Goal: Task Accomplishment & Management: Manage account settings

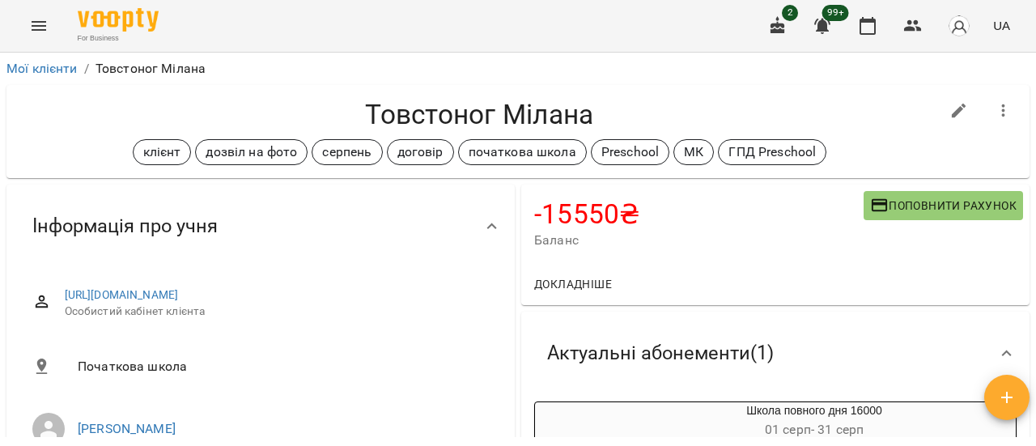
scroll to position [405, 0]
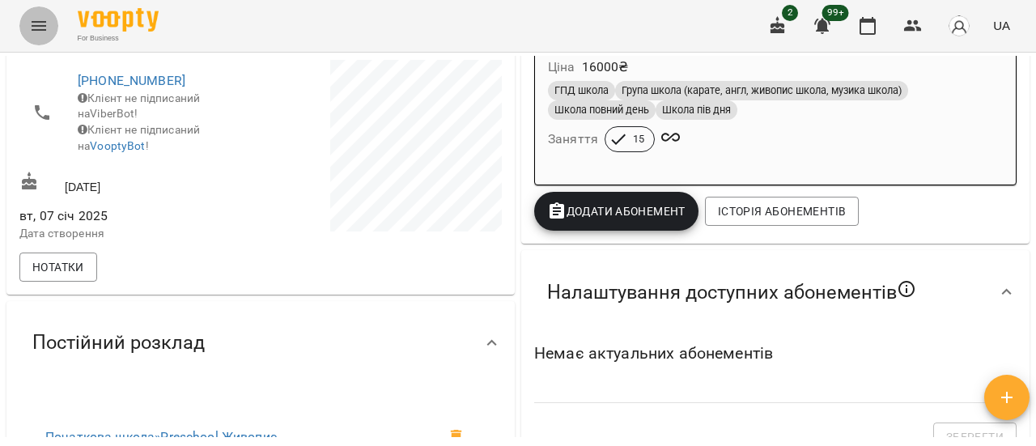
click at [42, 18] on icon "Menu" at bounding box center [38, 25] width 19 height 19
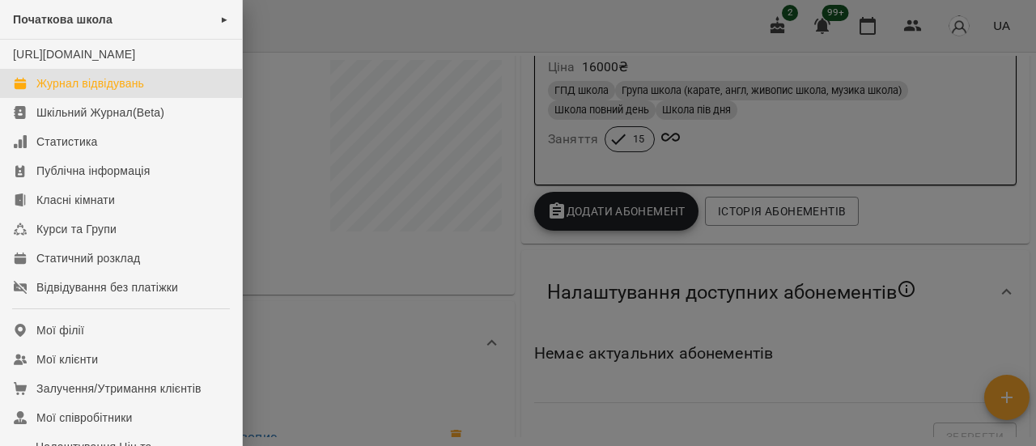
click at [79, 91] on div "Журнал відвідувань" at bounding box center [90, 83] width 108 height 16
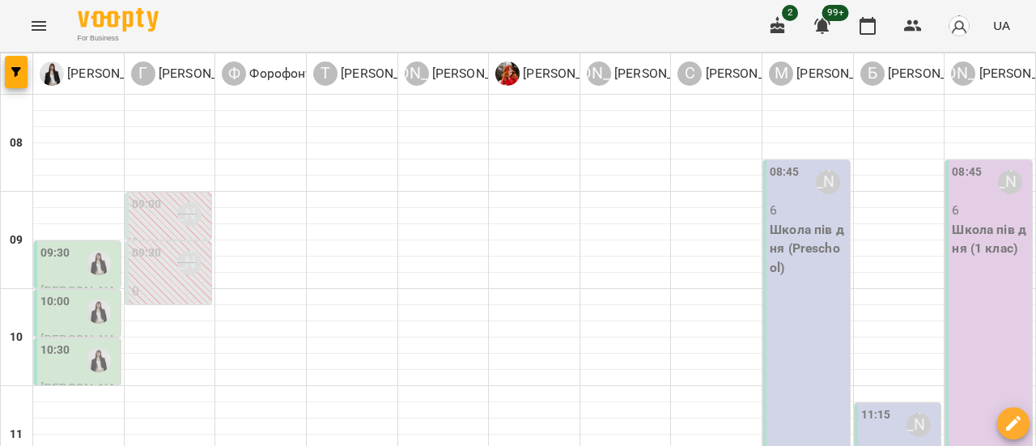
scroll to position [243, 0]
click at [888, 406] on div "11:15 [PERSON_NAME]" at bounding box center [899, 424] width 77 height 37
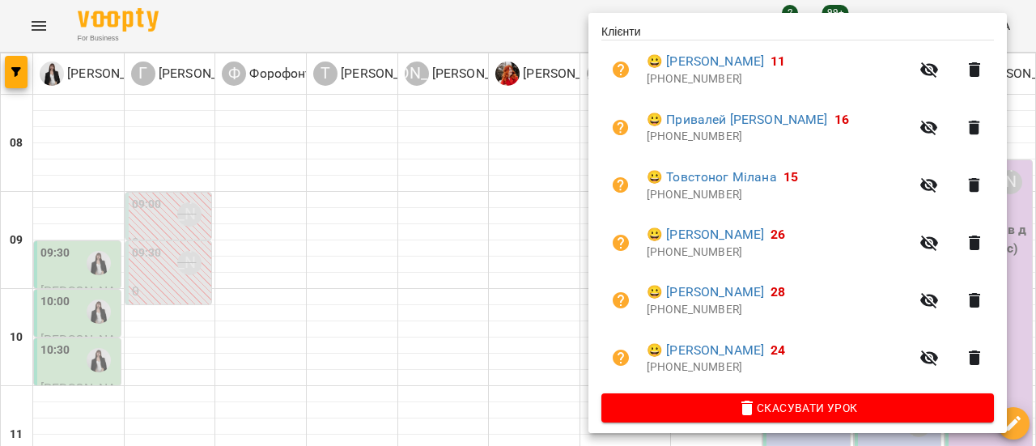
scroll to position [347, 0]
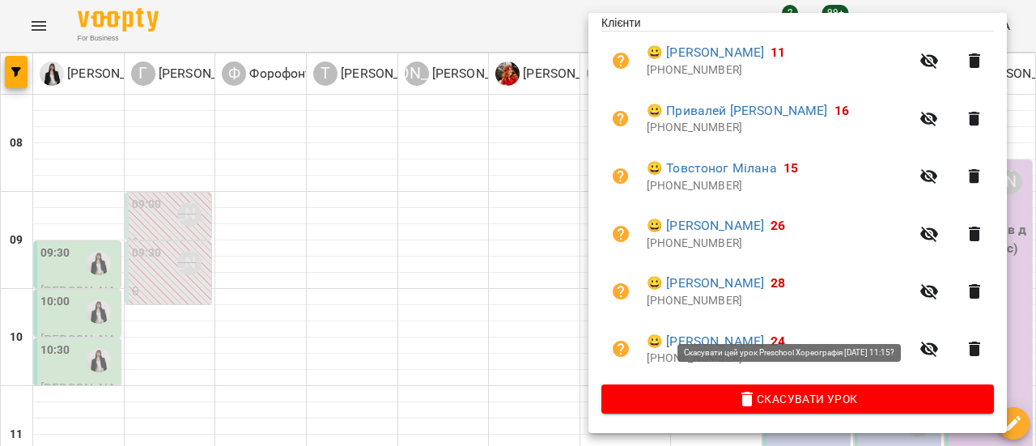
click at [834, 405] on span "Скасувати Урок" at bounding box center [797, 398] width 367 height 19
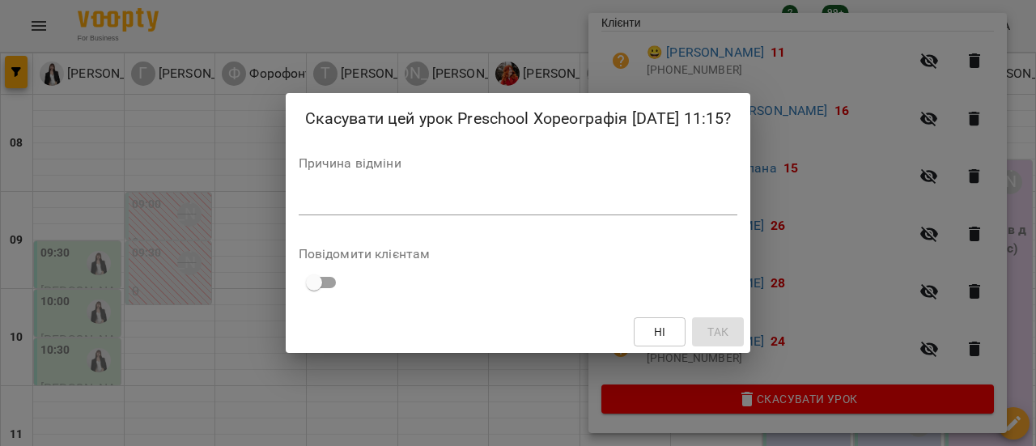
click at [362, 210] on textarea at bounding box center [518, 201] width 439 height 15
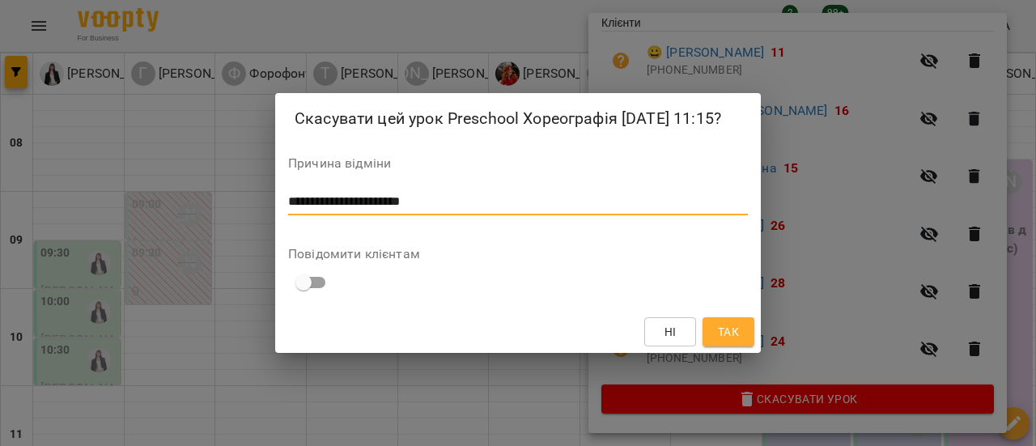
type textarea "**********"
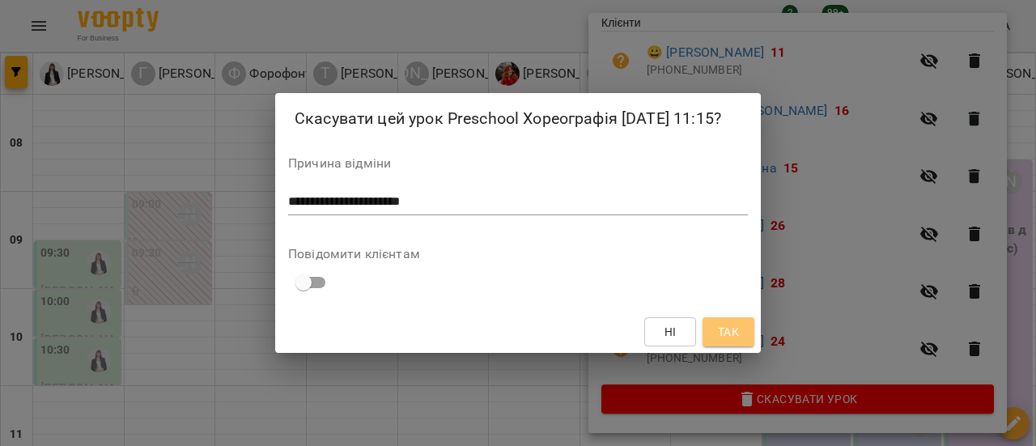
click at [744, 342] on button "Так" at bounding box center [729, 331] width 52 height 29
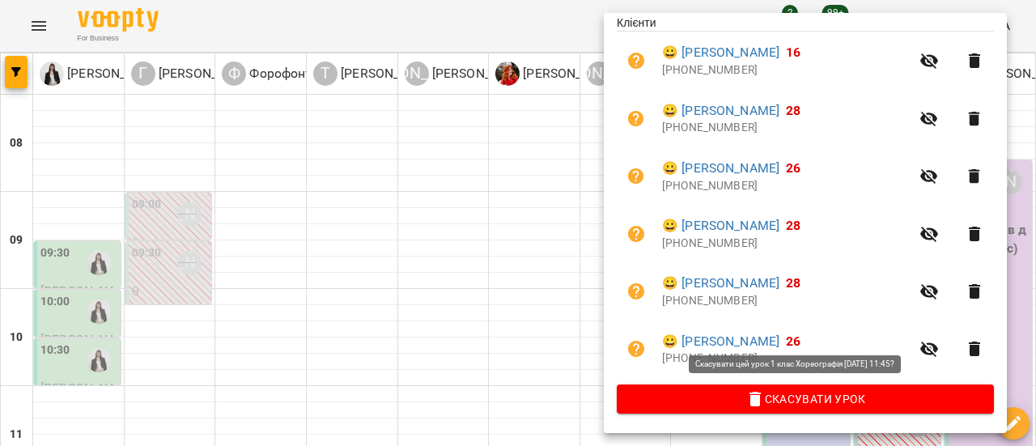
click at [796, 400] on span "Скасувати Урок" at bounding box center [805, 398] width 351 height 19
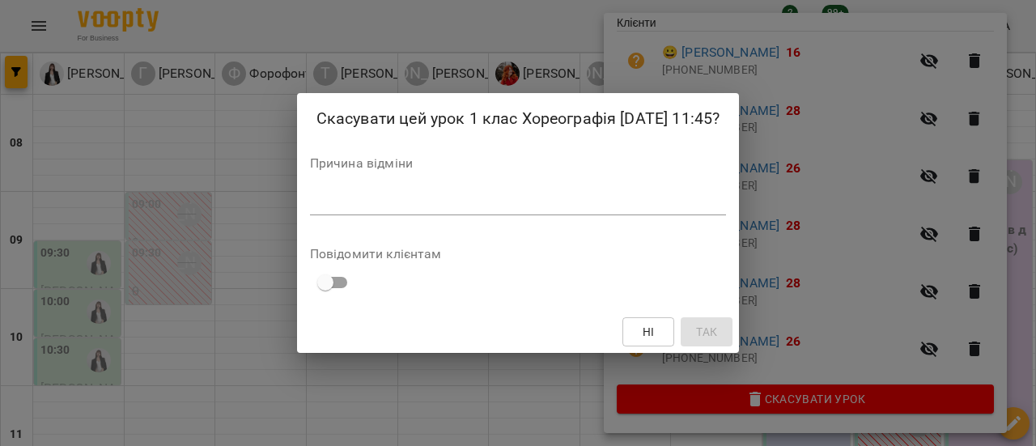
click at [466, 210] on textarea at bounding box center [518, 201] width 417 height 15
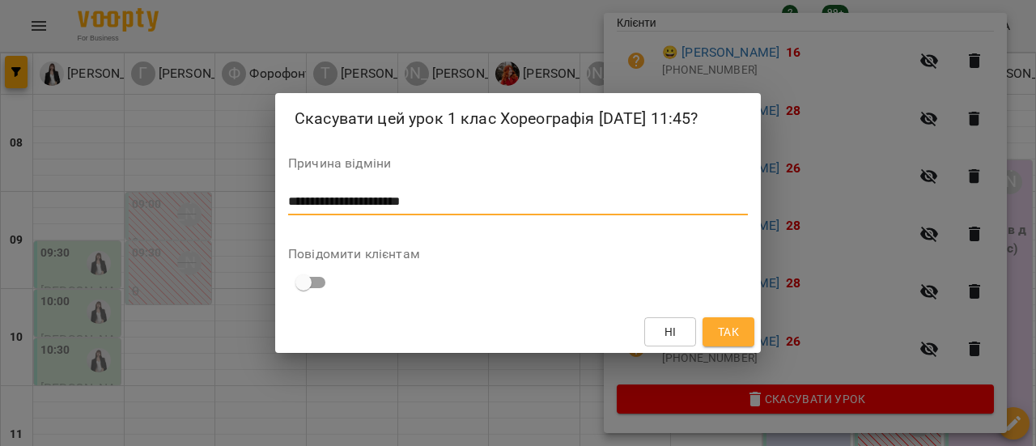
type textarea "**********"
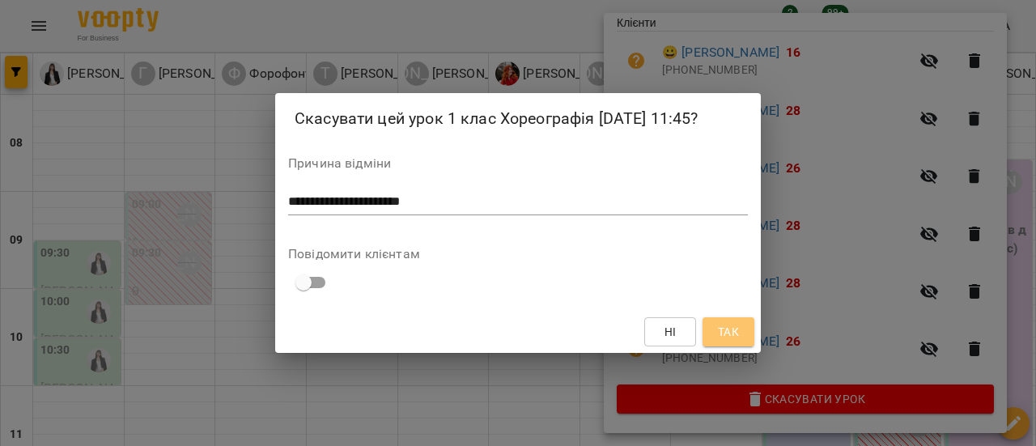
click at [731, 346] on button "Так" at bounding box center [729, 331] width 52 height 29
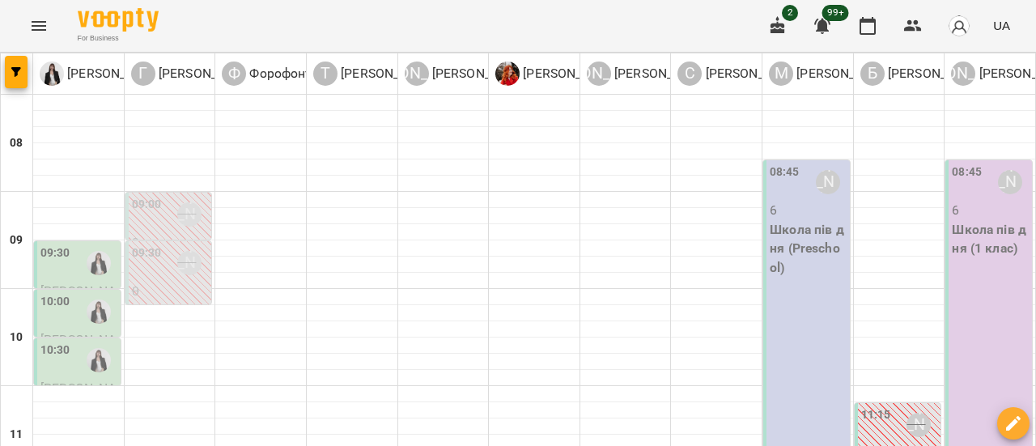
scroll to position [81, 0]
click at [78, 342] on div "10:30" at bounding box center [78, 360] width 77 height 37
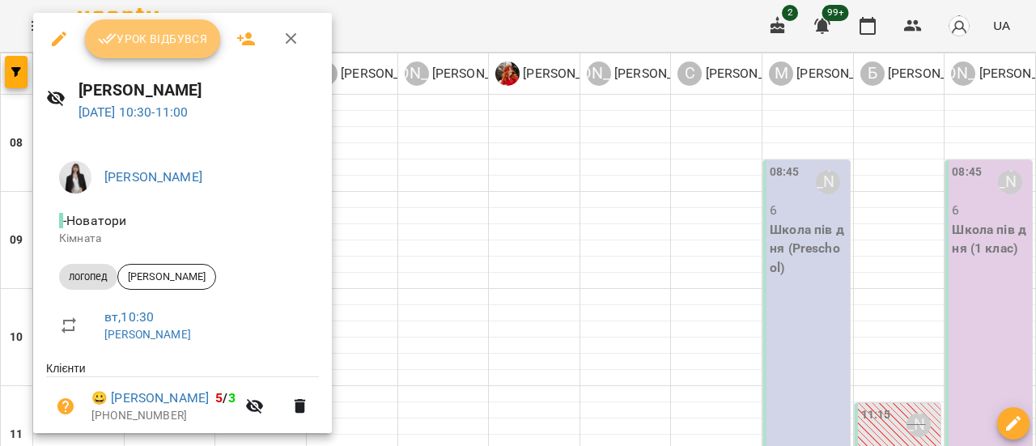
click at [174, 39] on span "Урок відбувся" at bounding box center [153, 38] width 110 height 19
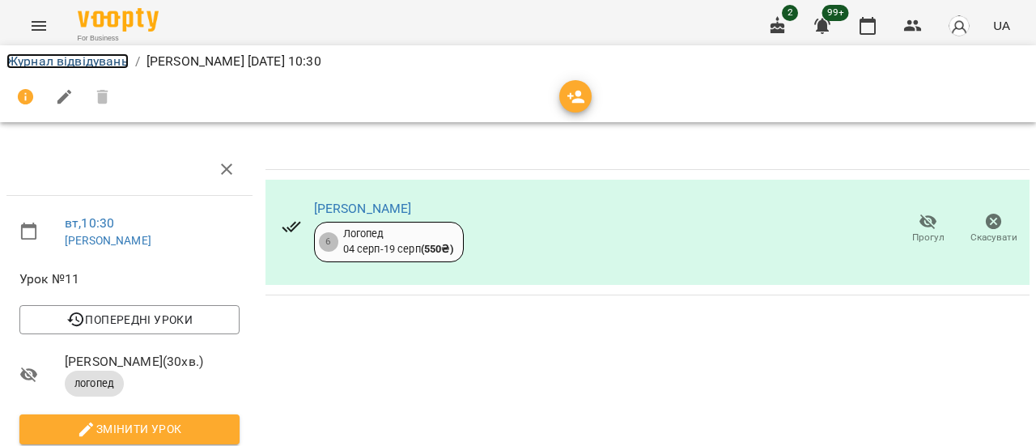
click at [65, 62] on link "Журнал відвідувань" at bounding box center [67, 60] width 122 height 15
